Goal: Task Accomplishment & Management: Use online tool/utility

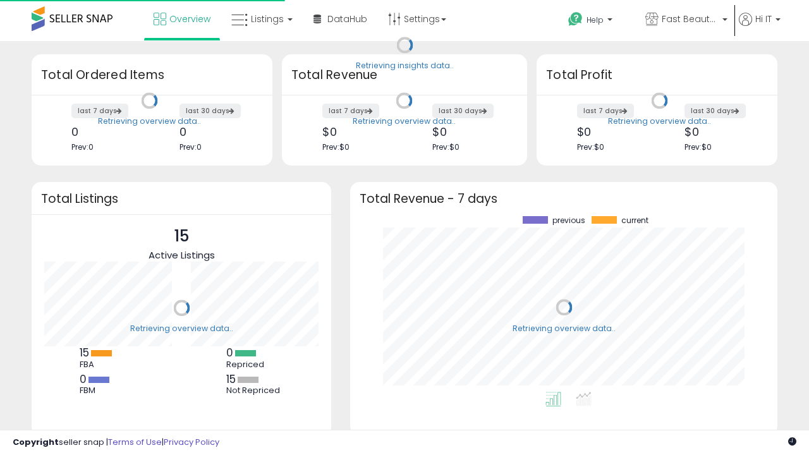
scroll to position [176, 402]
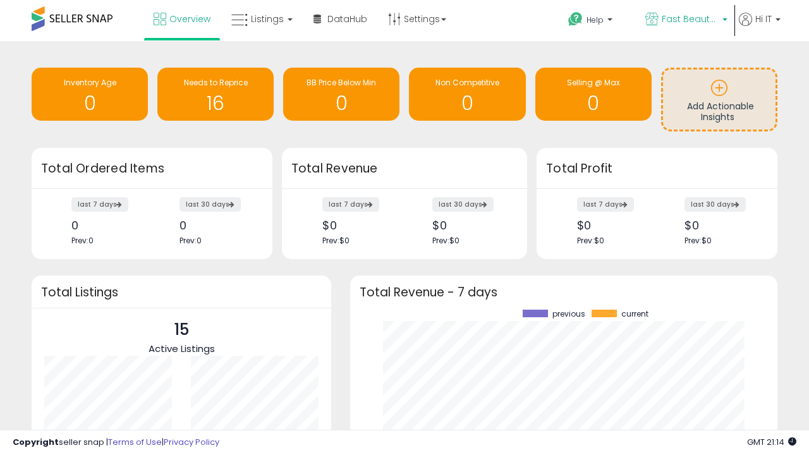
click at [685, 20] on span "Fast Beauty ([GEOGRAPHIC_DATA])" at bounding box center [690, 19] width 57 height 13
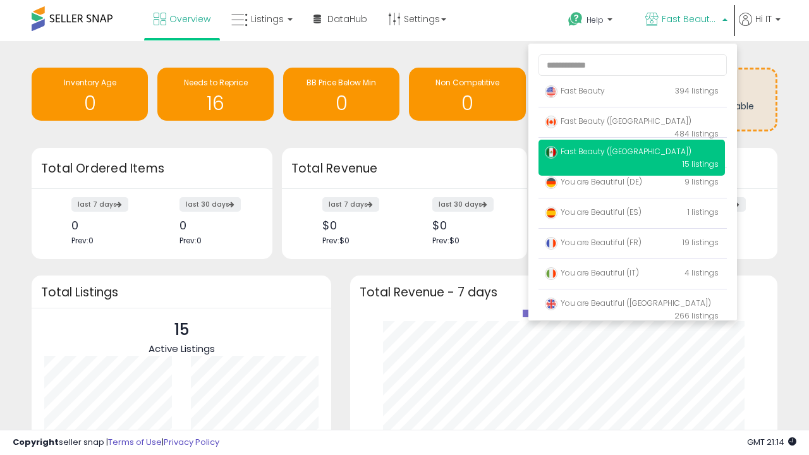
click at [632, 305] on span "You are Beautiful ([GEOGRAPHIC_DATA])" at bounding box center [628, 303] width 166 height 11
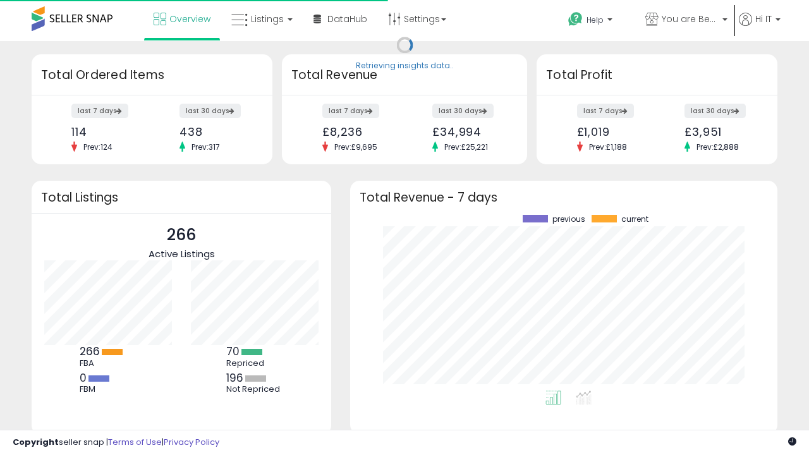
scroll to position [176, 402]
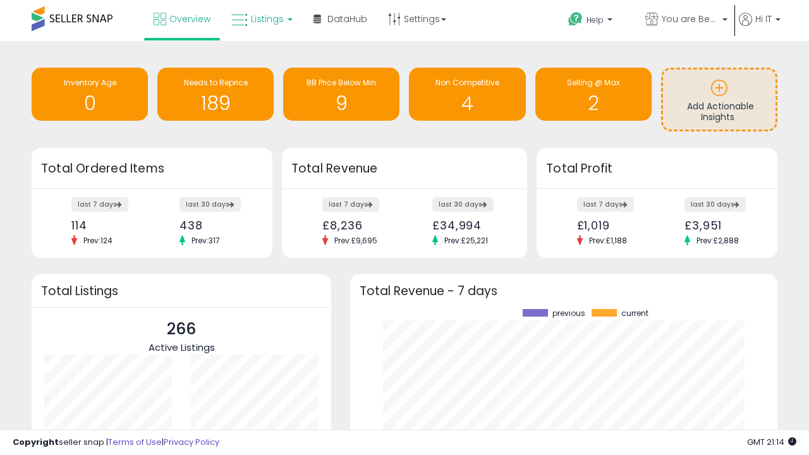
click at [260, 19] on span "Listings" at bounding box center [267, 19] width 33 height 13
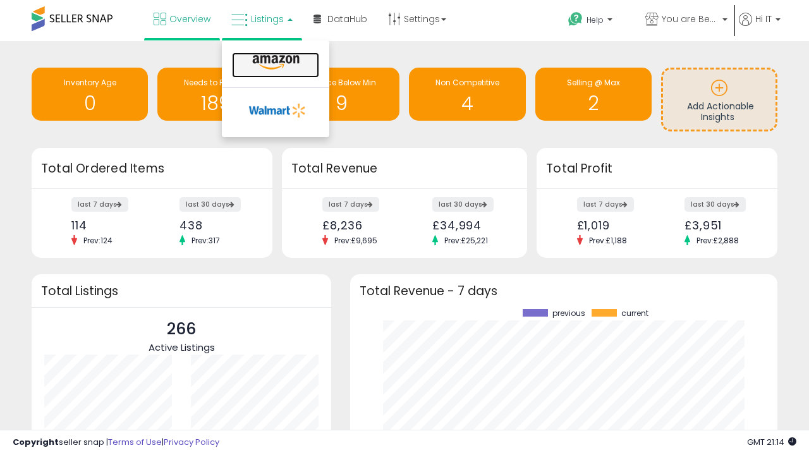
click at [274, 63] on icon at bounding box center [275, 62] width 55 height 16
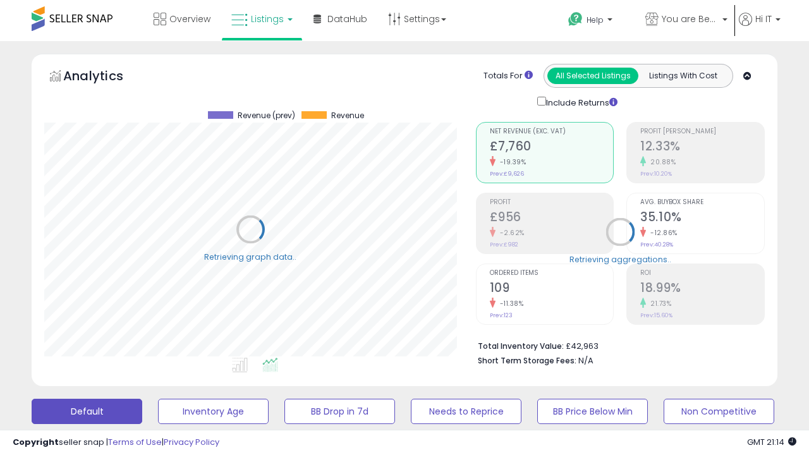
scroll to position [259, 431]
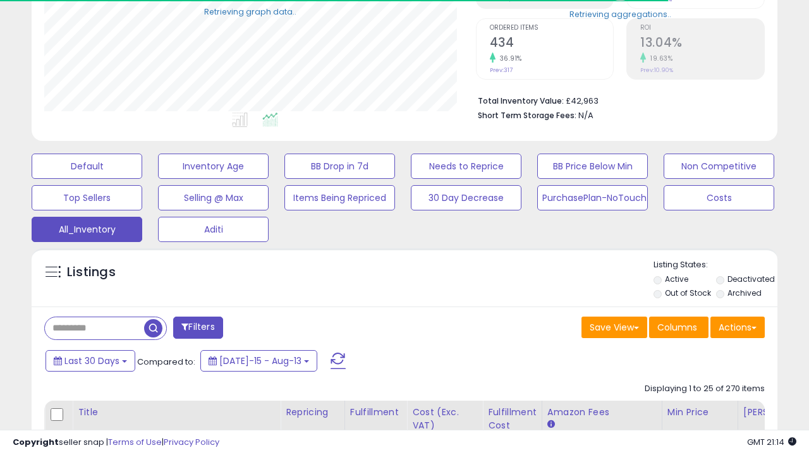
scroll to position [161, 0]
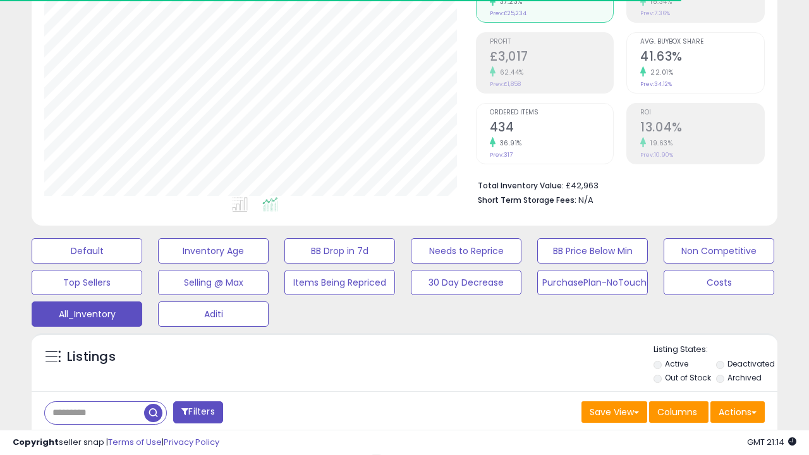
click at [90, 439] on span "Last 30 Days" at bounding box center [91, 445] width 55 height 13
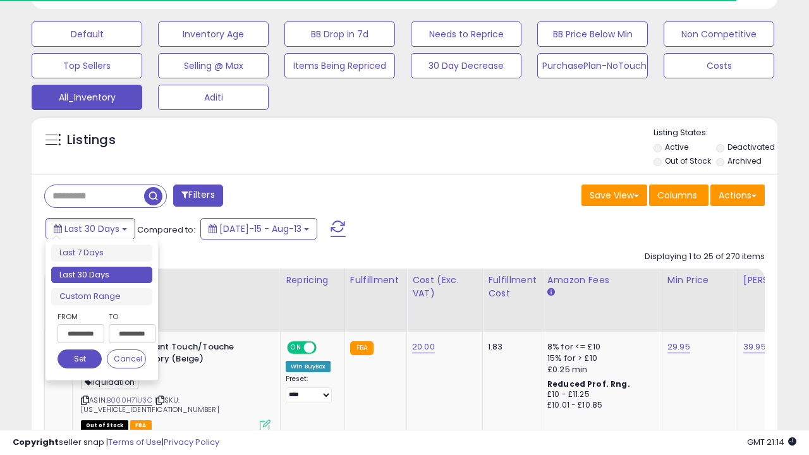
click at [102, 275] on li "Last 30 Days" at bounding box center [101, 275] width 101 height 17
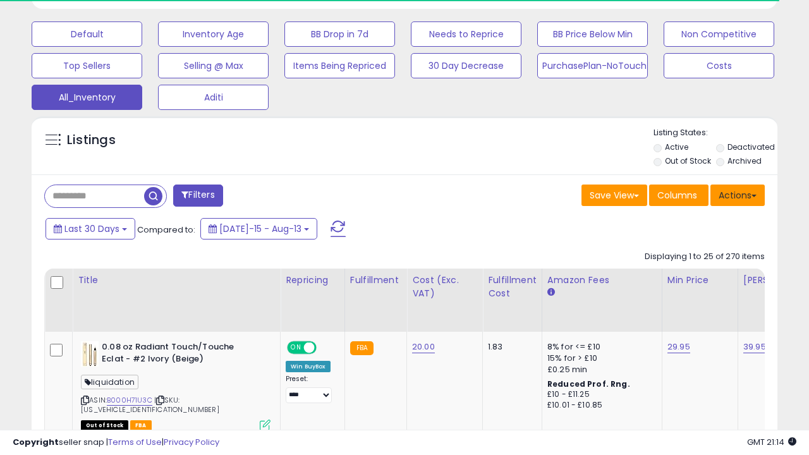
click at [738, 194] on button "Actions" at bounding box center [738, 195] width 54 height 21
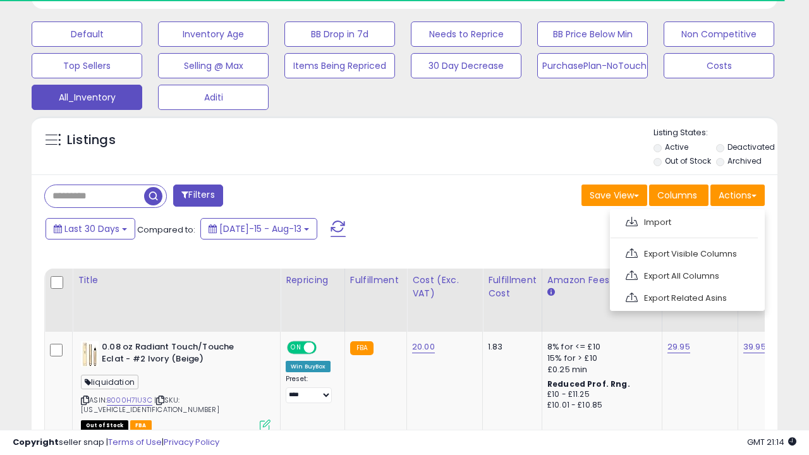
click at [686, 274] on link "Export All Columns" at bounding box center [686, 276] width 138 height 20
